Goal: Navigation & Orientation: Find specific page/section

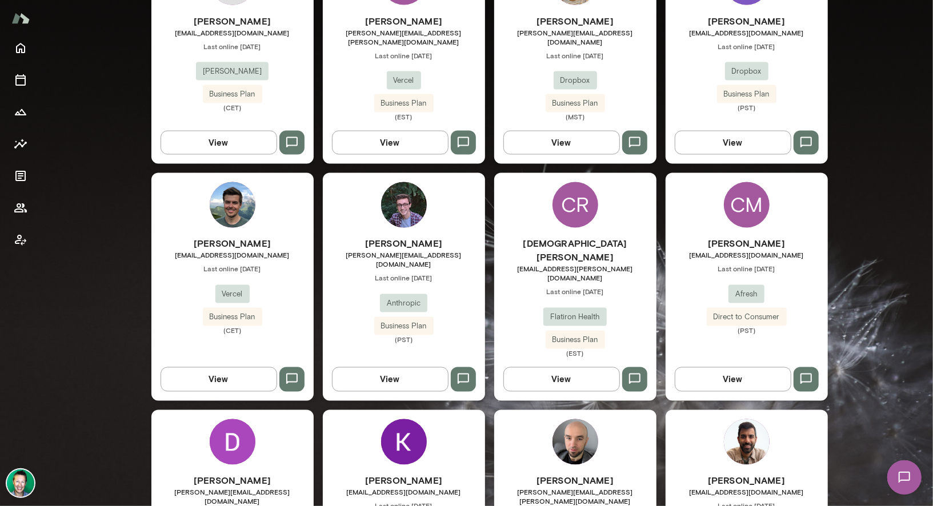
scroll to position [1292, 0]
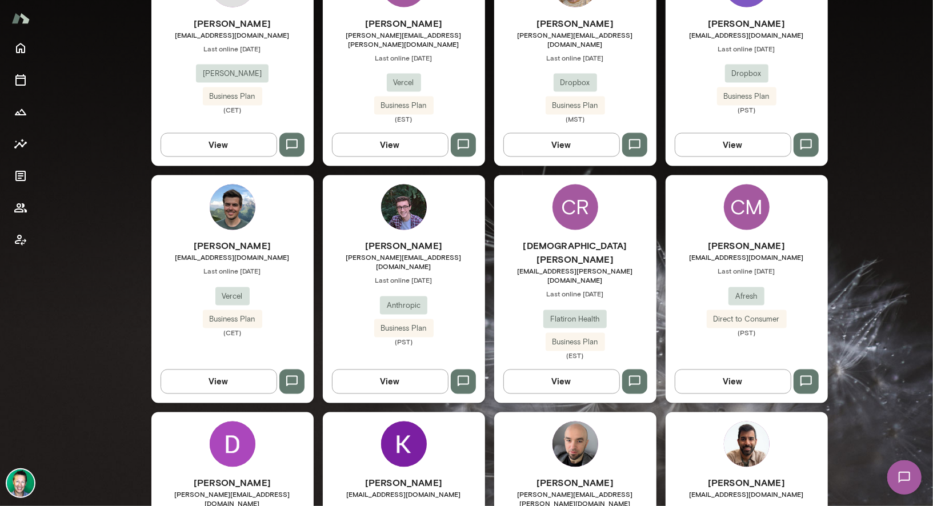
click at [19, 482] on img at bounding box center [20, 483] width 27 height 27
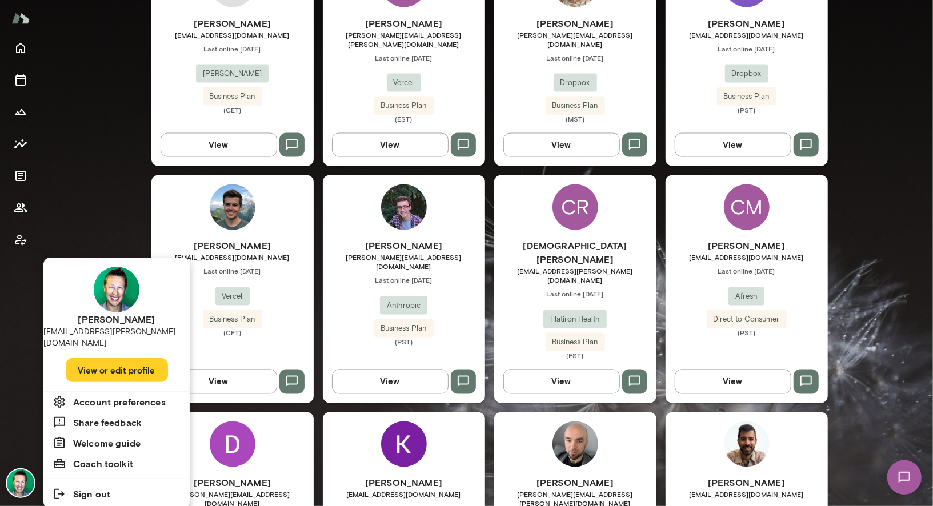
click at [90, 360] on button "View or edit profile" at bounding box center [117, 370] width 102 height 24
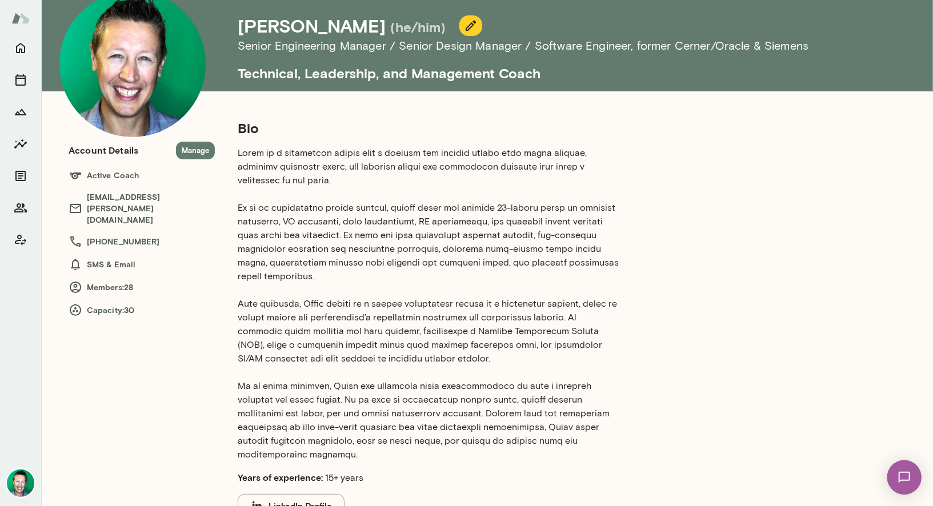
scroll to position [53, 0]
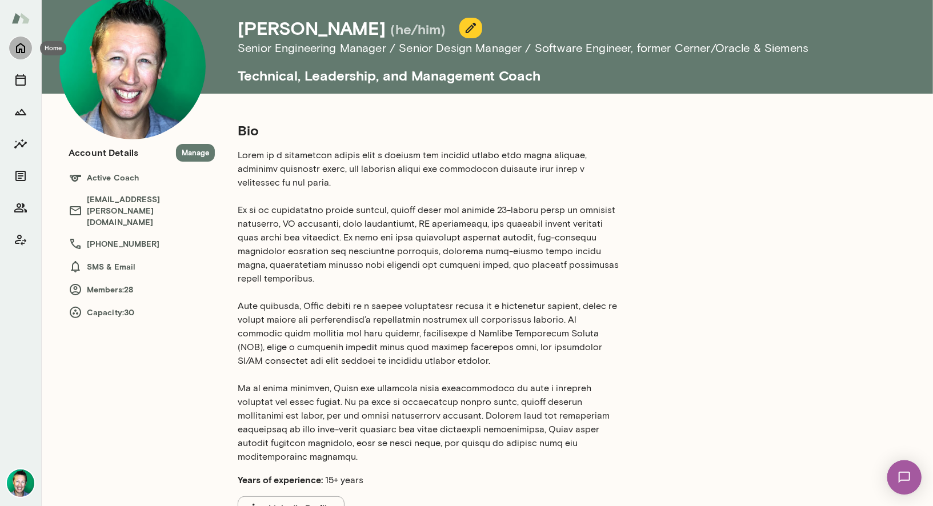
click at [21, 42] on icon "Home" at bounding box center [21, 48] width 14 height 14
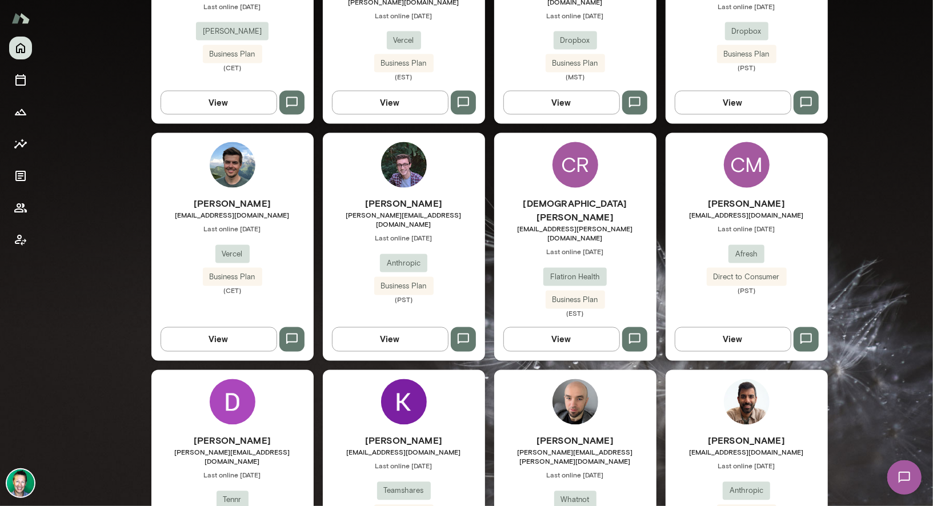
scroll to position [1352, 0]
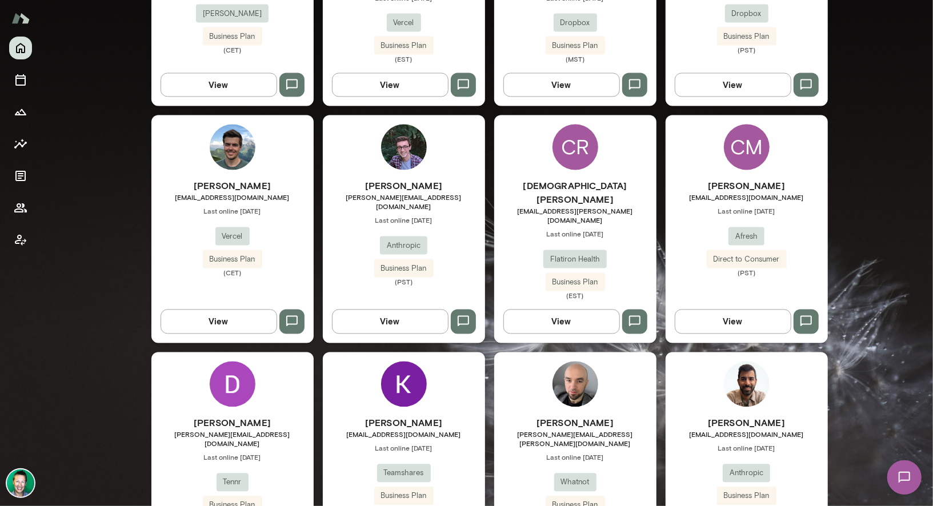
click at [907, 477] on img at bounding box center [904, 477] width 47 height 47
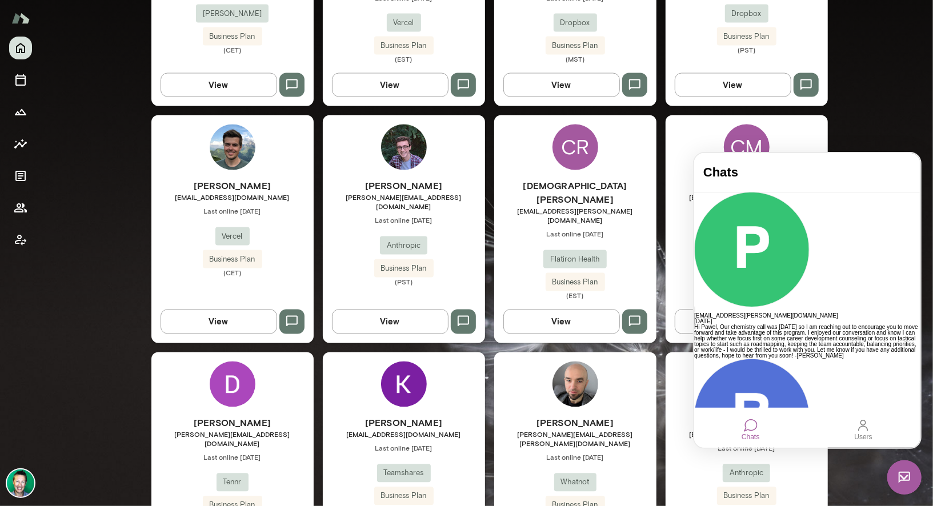
scroll to position [0, 0]
click at [906, 481] on img at bounding box center [904, 477] width 34 height 34
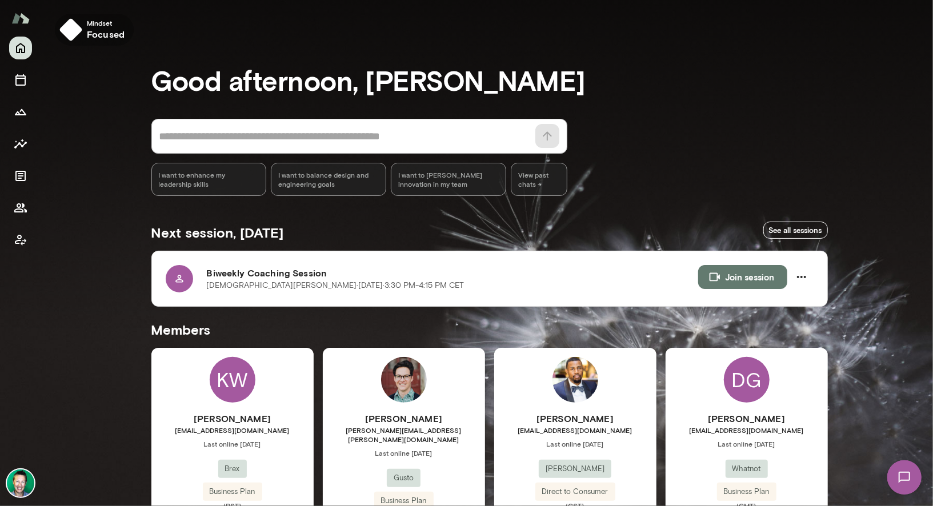
click at [66, 34] on img "button" at bounding box center [70, 29] width 23 height 23
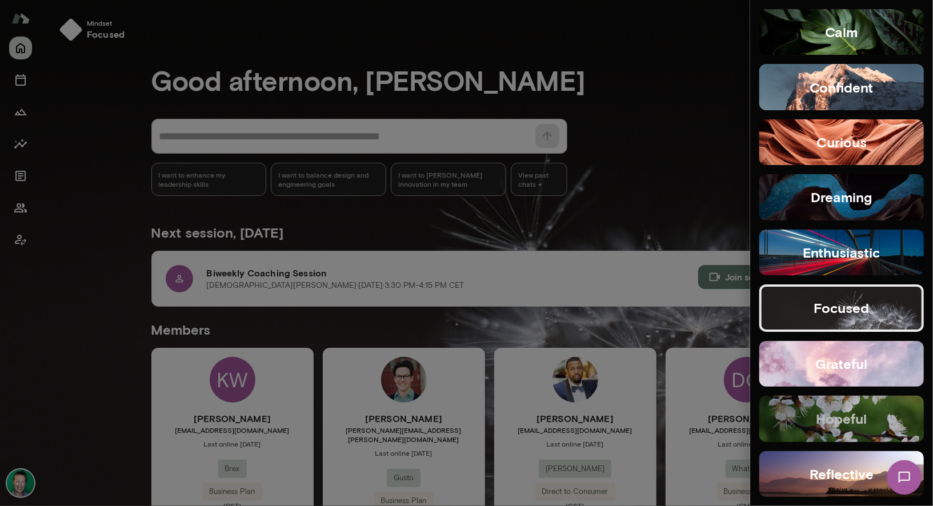
click at [833, 423] on h5 "hopeful" at bounding box center [842, 419] width 51 height 18
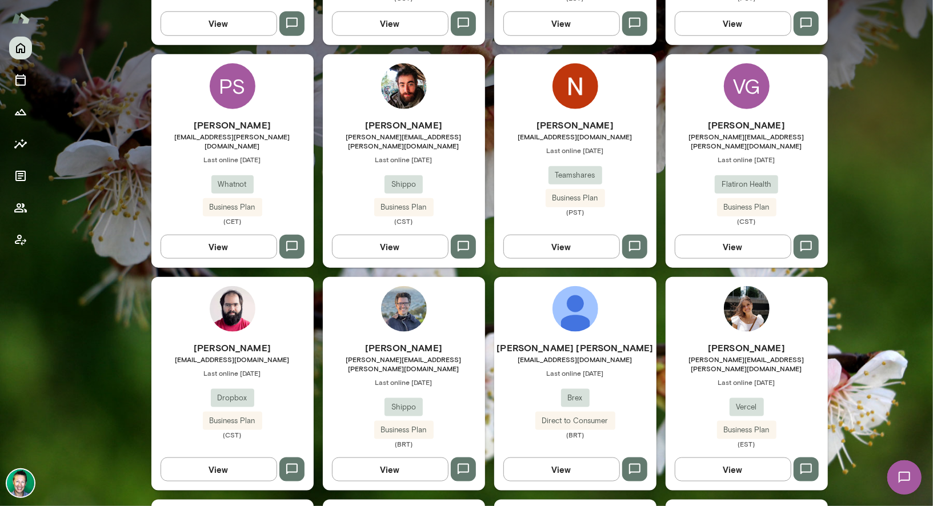
scroll to position [773, 0]
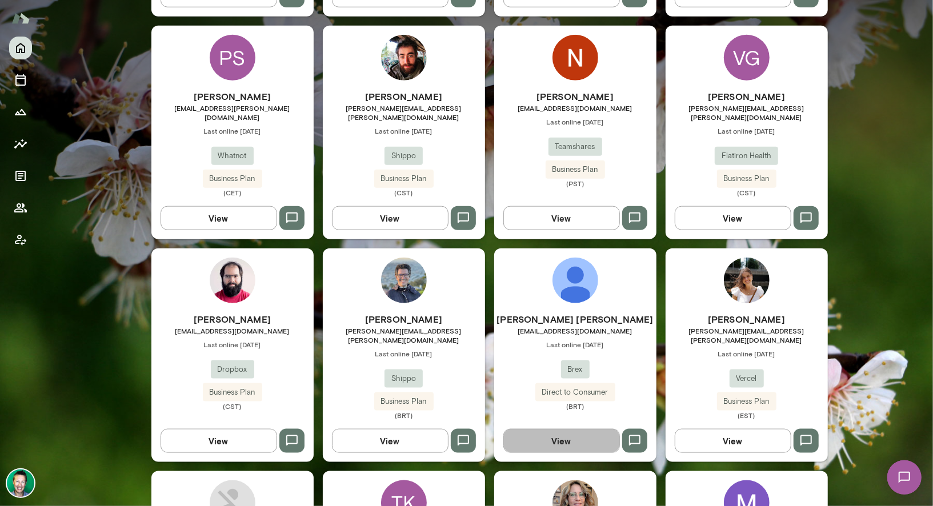
click at [564, 429] on button "View" at bounding box center [561, 441] width 117 height 24
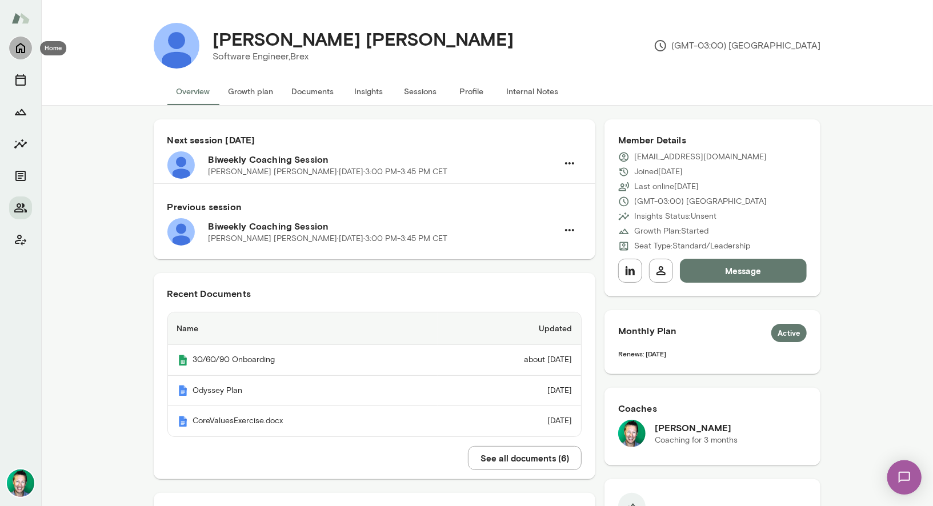
click at [15, 47] on icon "Home" at bounding box center [21, 48] width 14 height 14
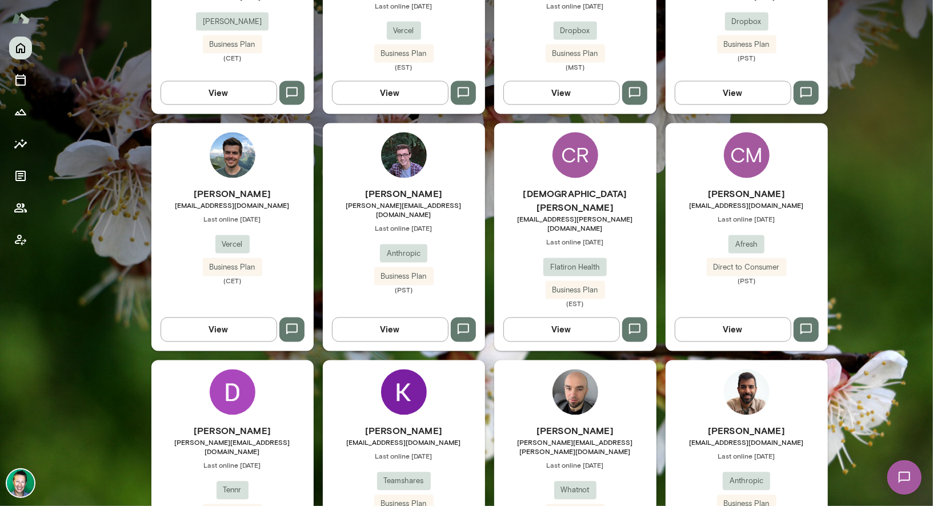
scroll to position [1352, 0]
